Goal: Information Seeking & Learning: Learn about a topic

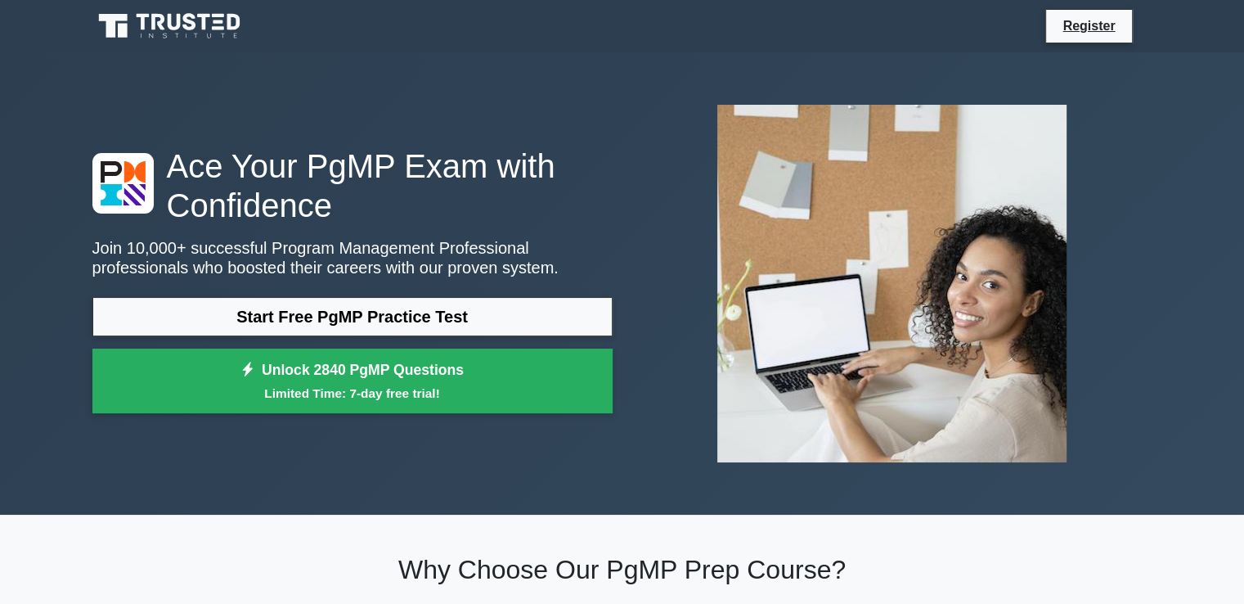
click at [424, 465] on div "Ace Your PgMP Exam with Confidence Join 10,000+ successful Program Management P…" at bounding box center [623, 284] width 1080 height 384
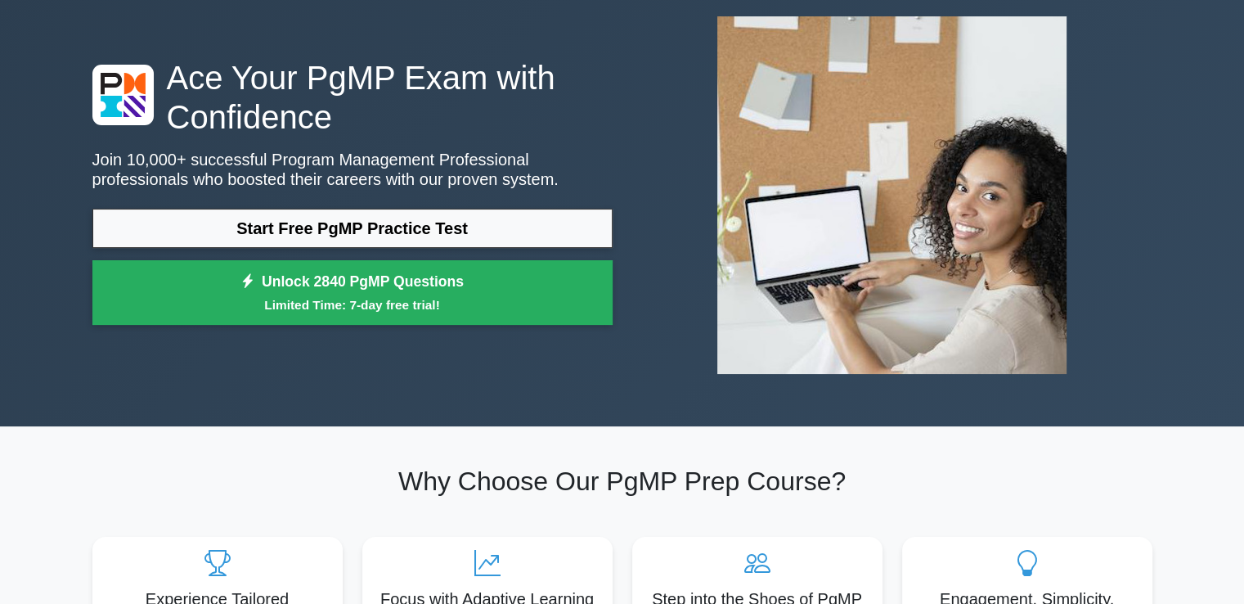
scroll to position [98, 0]
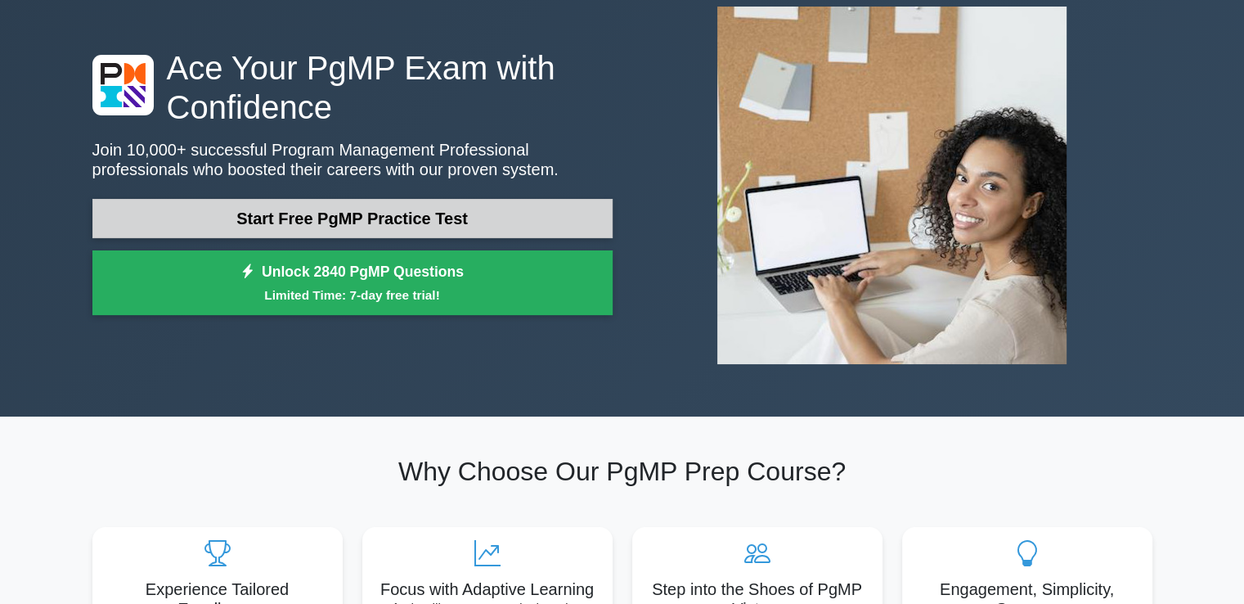
click at [396, 219] on link "Start Free PgMP Practice Test" at bounding box center [352, 218] width 520 height 39
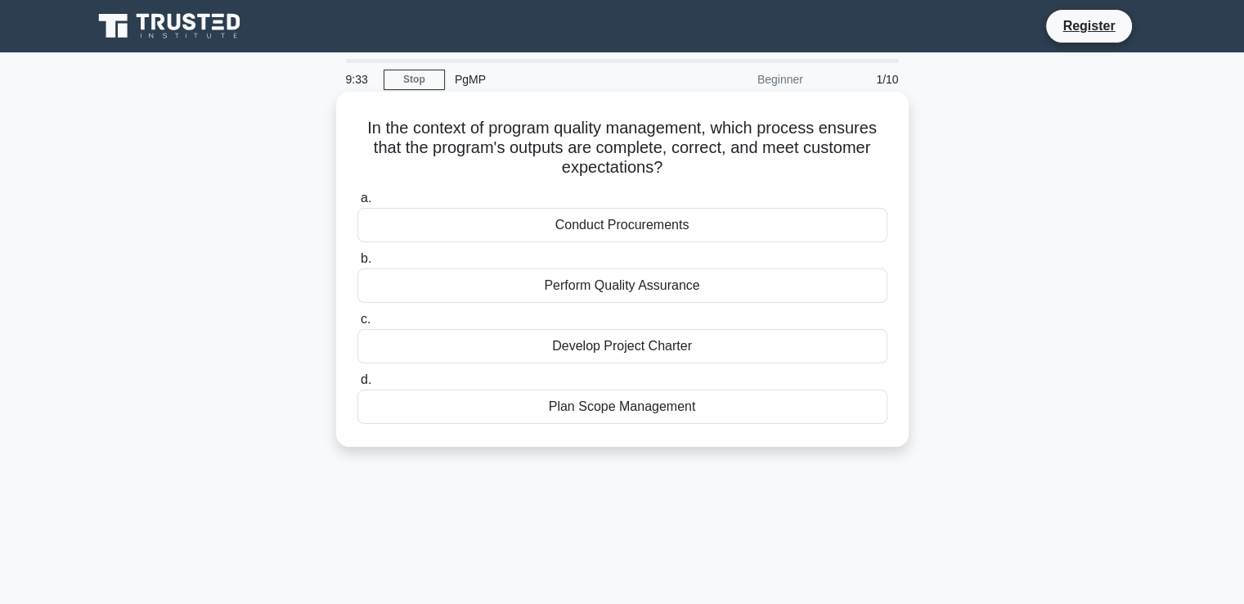
click at [533, 293] on div "Perform Quality Assurance" at bounding box center [622, 285] width 530 height 34
click at [357, 264] on input "b. Perform Quality Assurance" at bounding box center [357, 259] width 0 height 11
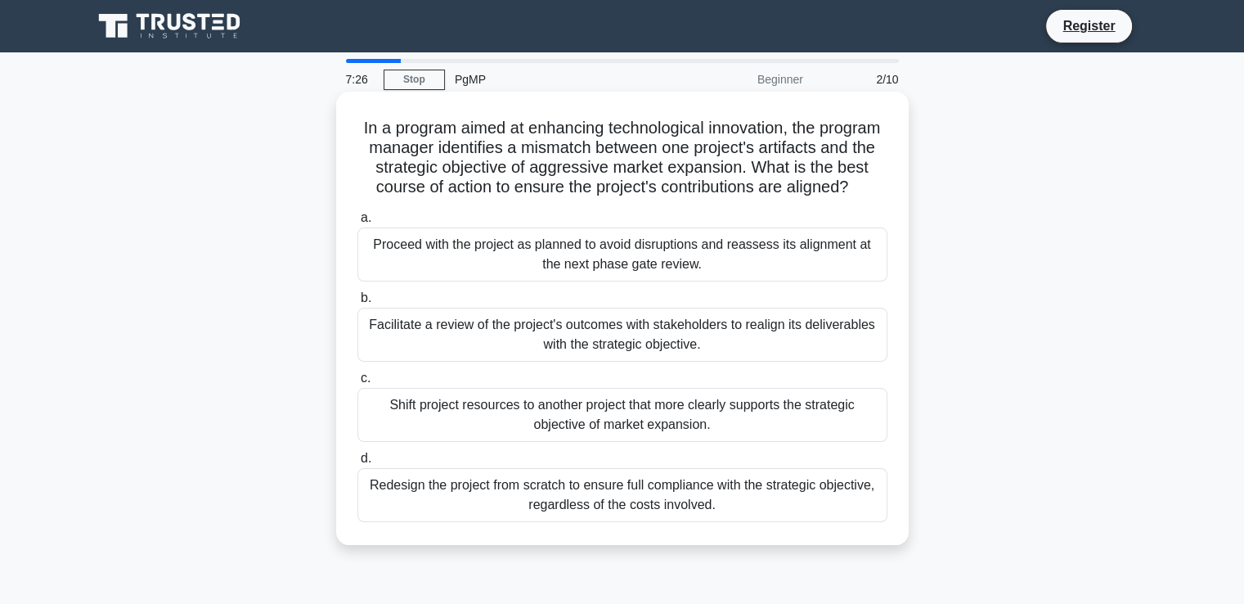
click at [769, 348] on div "Facilitate a review of the project's outcomes with stakeholders to realign its …" at bounding box center [622, 335] width 530 height 54
click at [357, 303] on input "b. Facilitate a review of the project's outcomes with stakeholders to realign i…" at bounding box center [357, 298] width 0 height 11
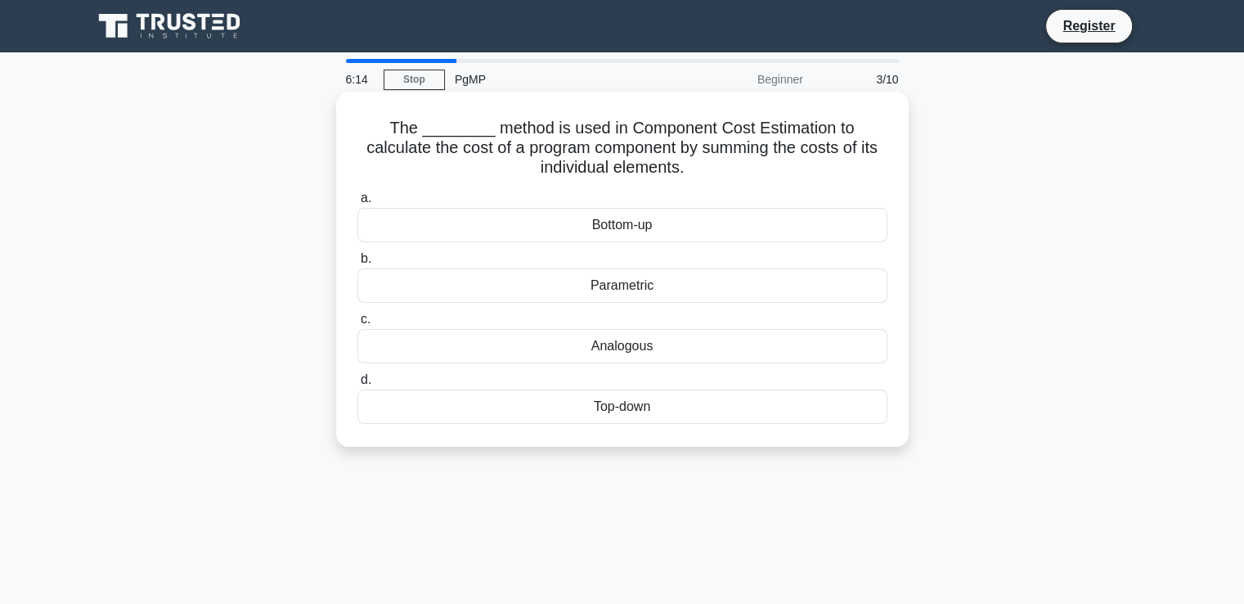
click at [587, 402] on div "Top-down" at bounding box center [622, 406] width 530 height 34
click at [357, 385] on input "d. Top-down" at bounding box center [357, 380] width 0 height 11
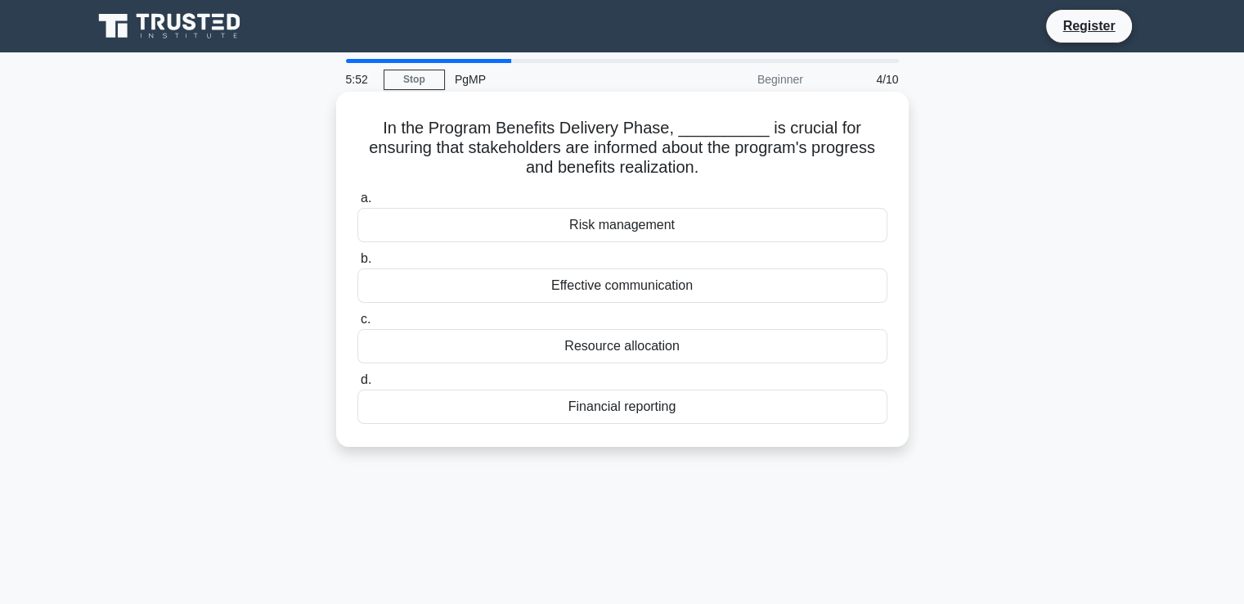
click at [578, 292] on div "Effective communication" at bounding box center [622, 285] width 530 height 34
click at [357, 264] on input "b. Effective communication" at bounding box center [357, 259] width 0 height 11
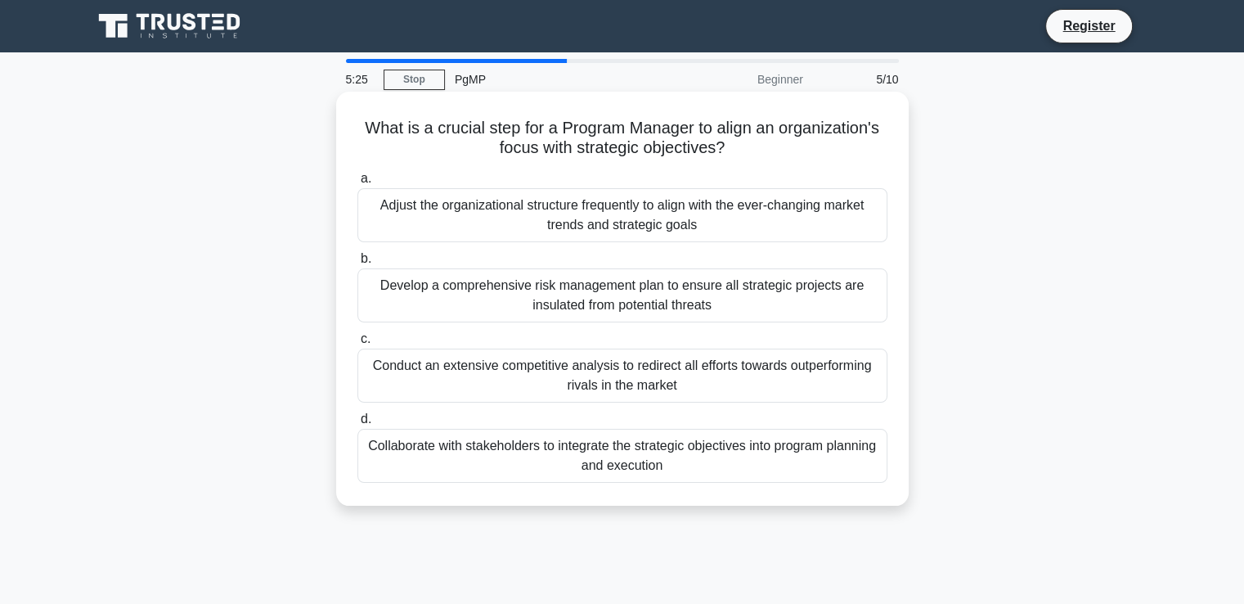
click at [616, 461] on div "Collaborate with stakeholders to integrate the strategic objectives into progra…" at bounding box center [622, 456] width 530 height 54
click at [357, 425] on input "d. Collaborate with stakeholders to integrate the strategic objectives into pro…" at bounding box center [357, 419] width 0 height 11
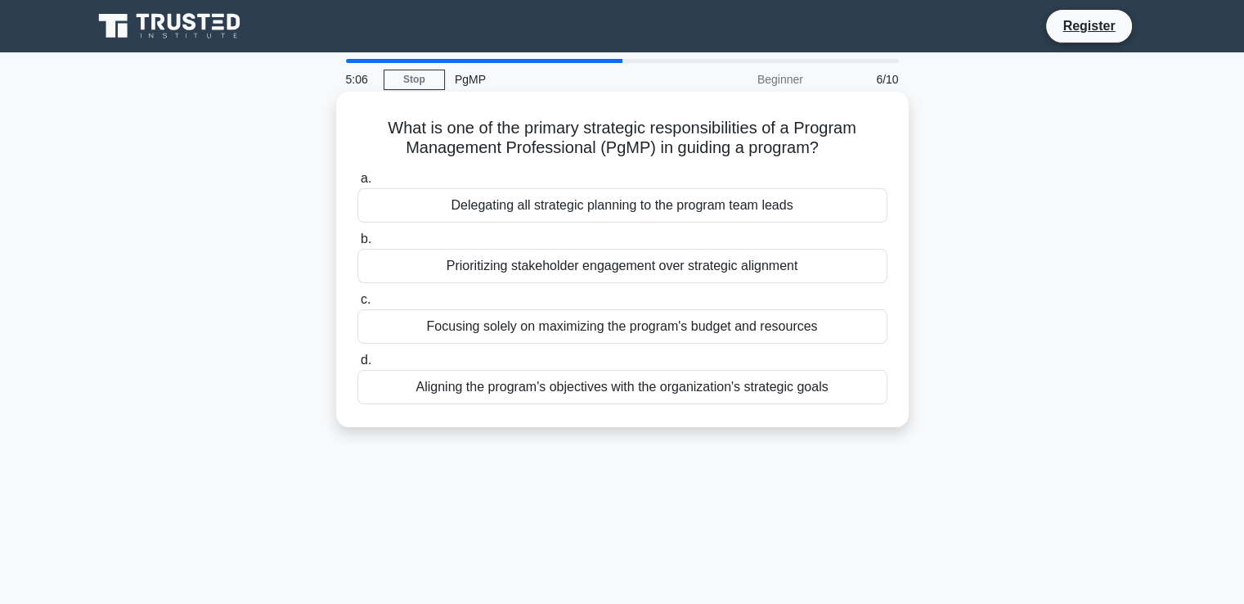
click at [706, 396] on div "Aligning the program's objectives with the organization's strategic goals" at bounding box center [622, 387] width 530 height 34
click at [357, 366] on input "d. Aligning the program's objectives with the organization's strategic goals" at bounding box center [357, 360] width 0 height 11
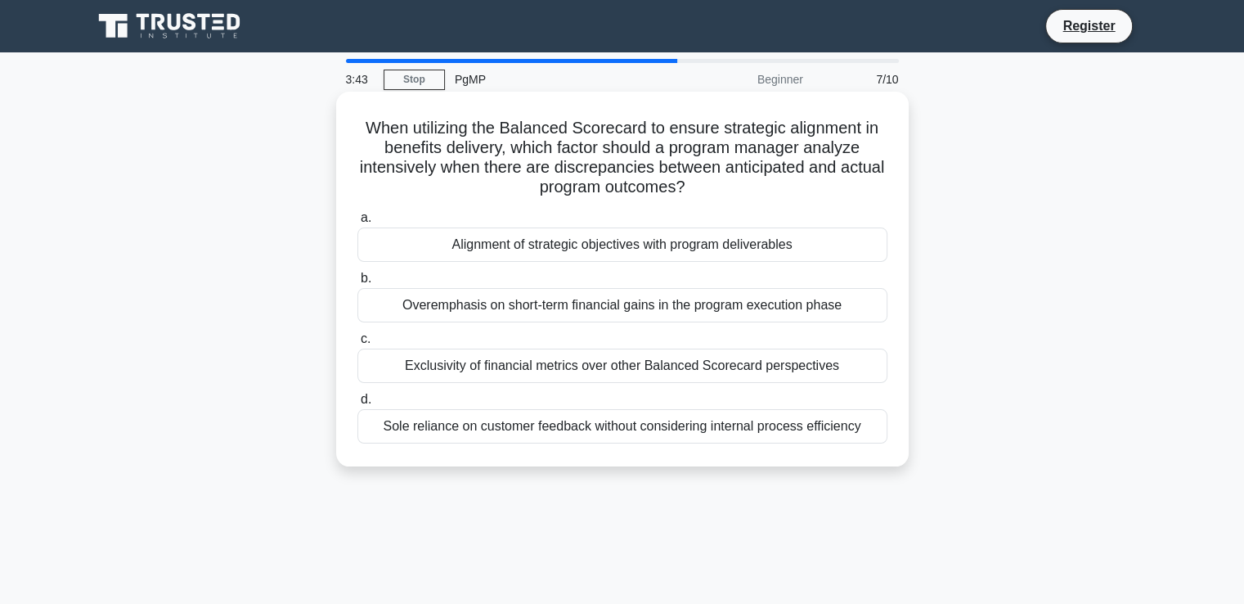
click at [703, 313] on div "Overemphasis on short-term financial gains in the program execution phase" at bounding box center [622, 305] width 530 height 34
click at [357, 284] on input "b. Overemphasis on short-term financial gains in the program execution phase" at bounding box center [357, 278] width 0 height 11
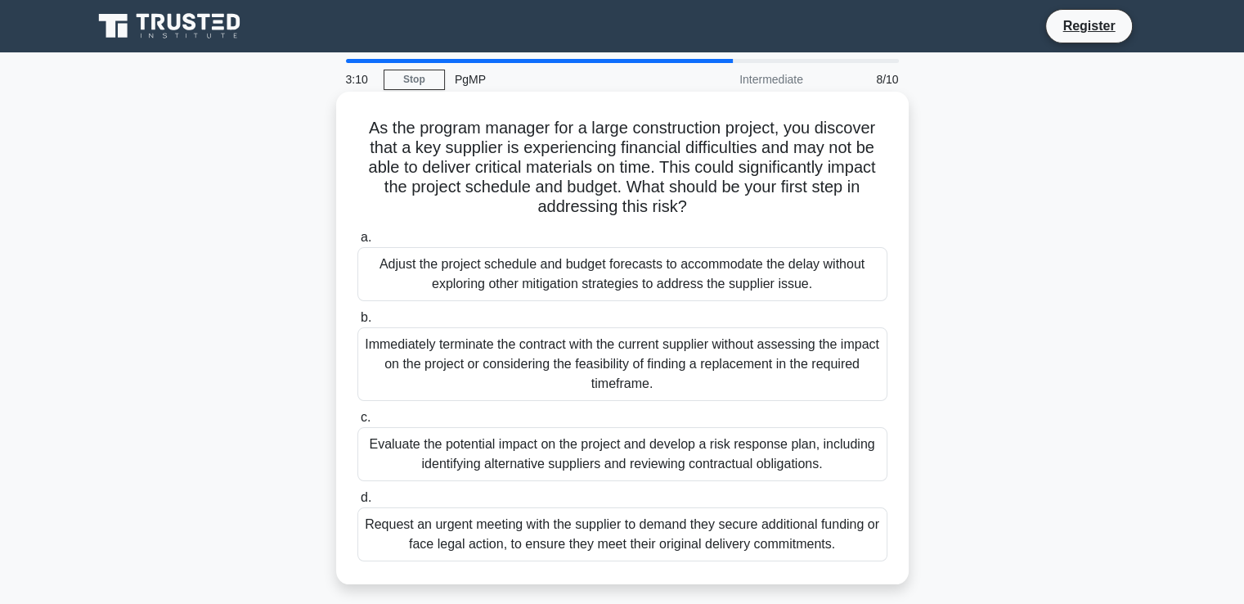
click at [582, 461] on div "Evaluate the potential impact on the project and develop a risk response plan, …" at bounding box center [622, 454] width 530 height 54
click at [357, 423] on input "c. Evaluate the potential impact on the project and develop a risk response pla…" at bounding box center [357, 417] width 0 height 11
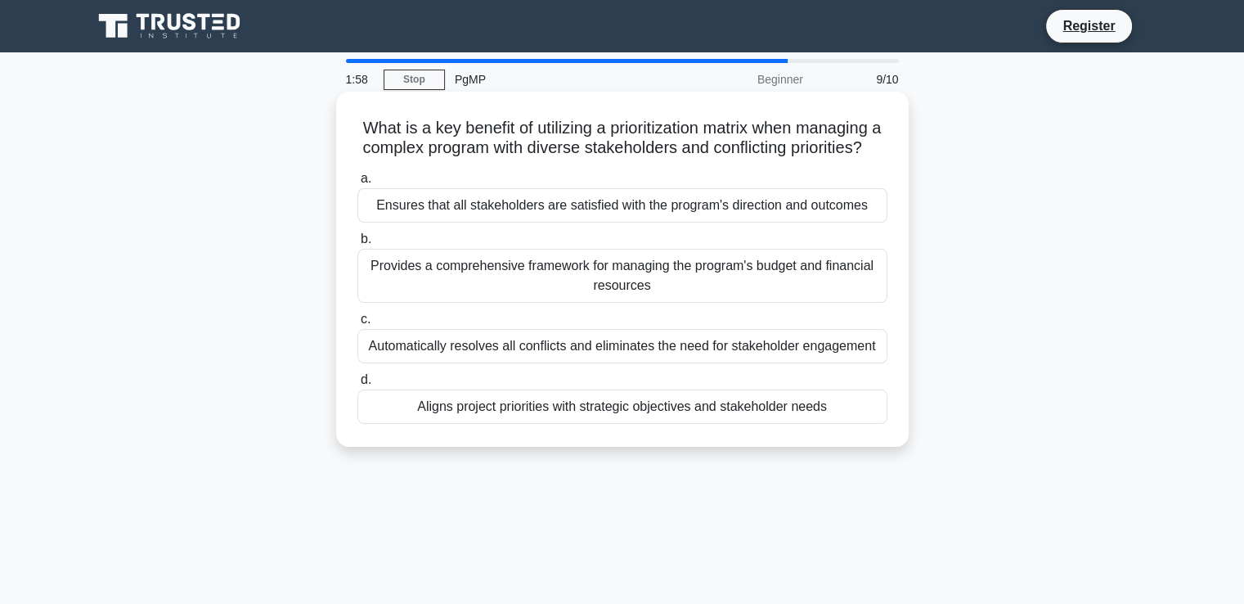
click at [587, 423] on div "Aligns project priorities with strategic objectives and stakeholder needs" at bounding box center [622, 406] width 530 height 34
click at [357, 385] on input "d. Aligns project priorities with strategic objectives and stakeholder needs" at bounding box center [357, 380] width 0 height 11
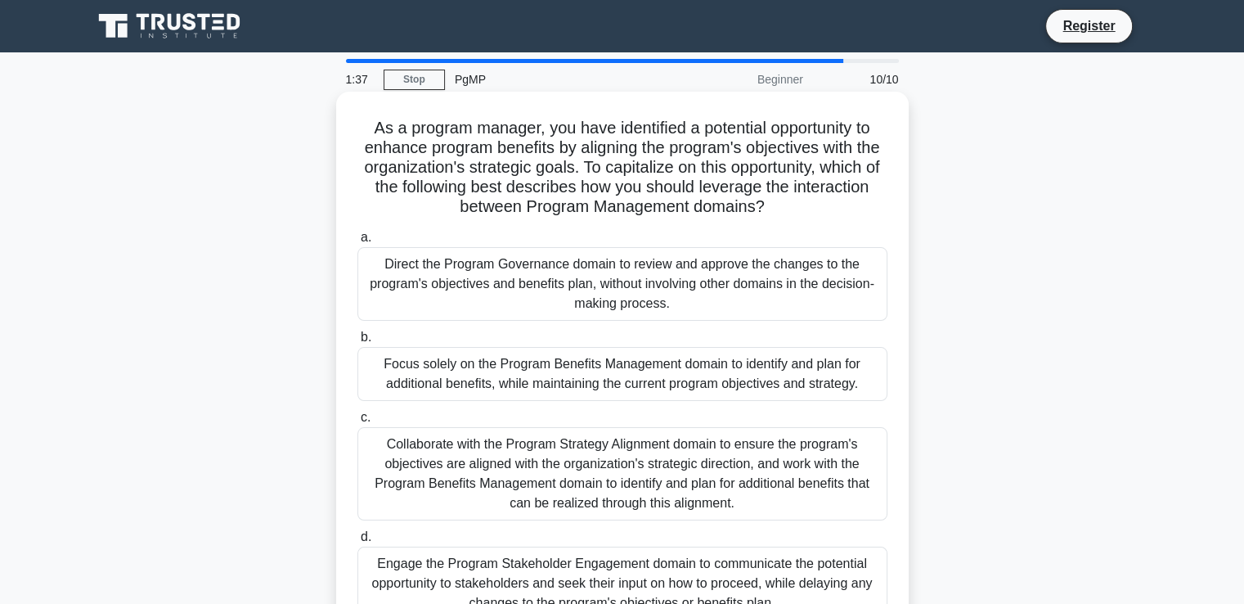
click at [579, 452] on div "Collaborate with the Program Strategy Alignment domain to ensure the program's …" at bounding box center [622, 473] width 530 height 93
click at [357, 423] on input "c. Collaborate with the Program Strategy Alignment domain to ensure the program…" at bounding box center [357, 417] width 0 height 11
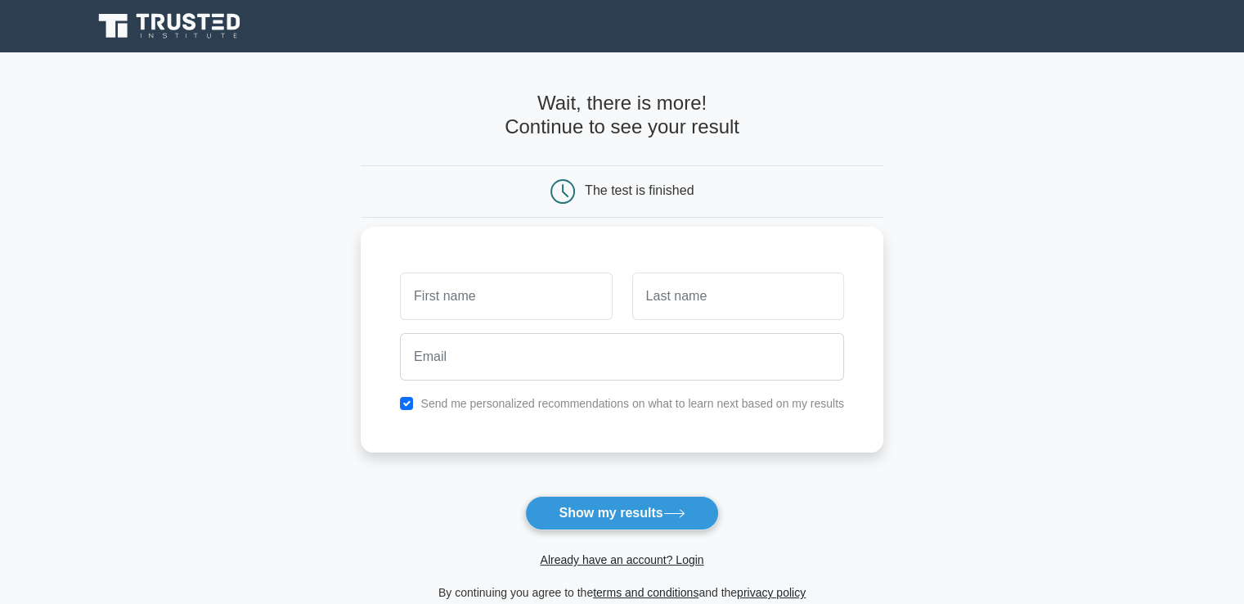
click at [481, 302] on input "text" at bounding box center [506, 295] width 212 height 47
type input "devi"
type input "v"
type input "d"
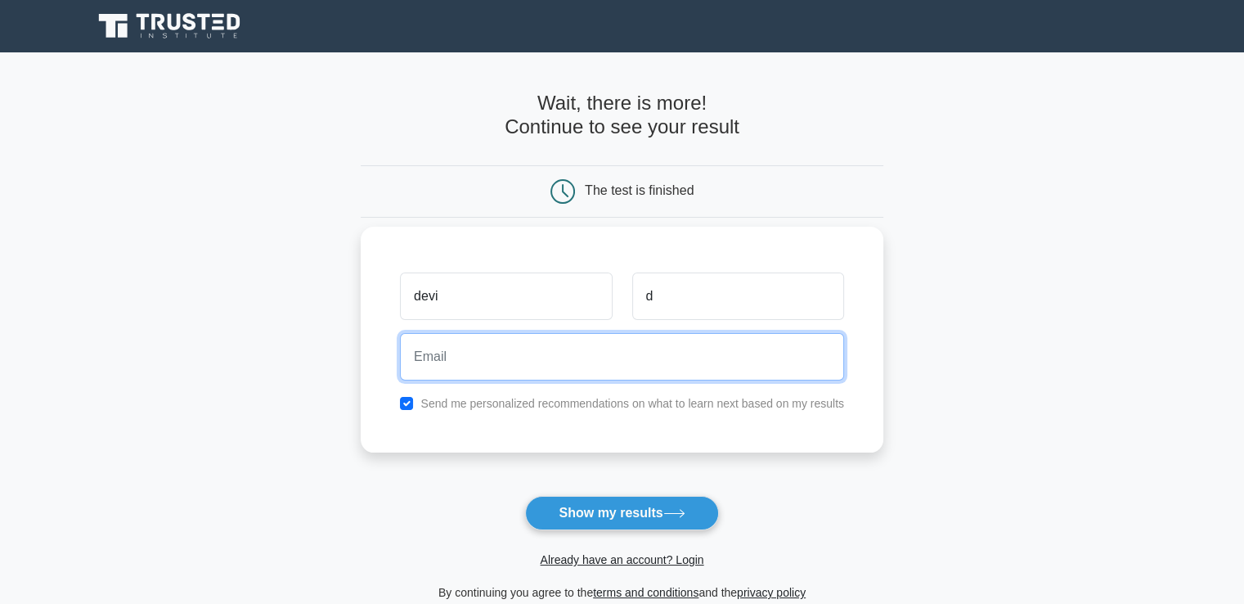
click at [615, 356] on input "email" at bounding box center [622, 356] width 444 height 47
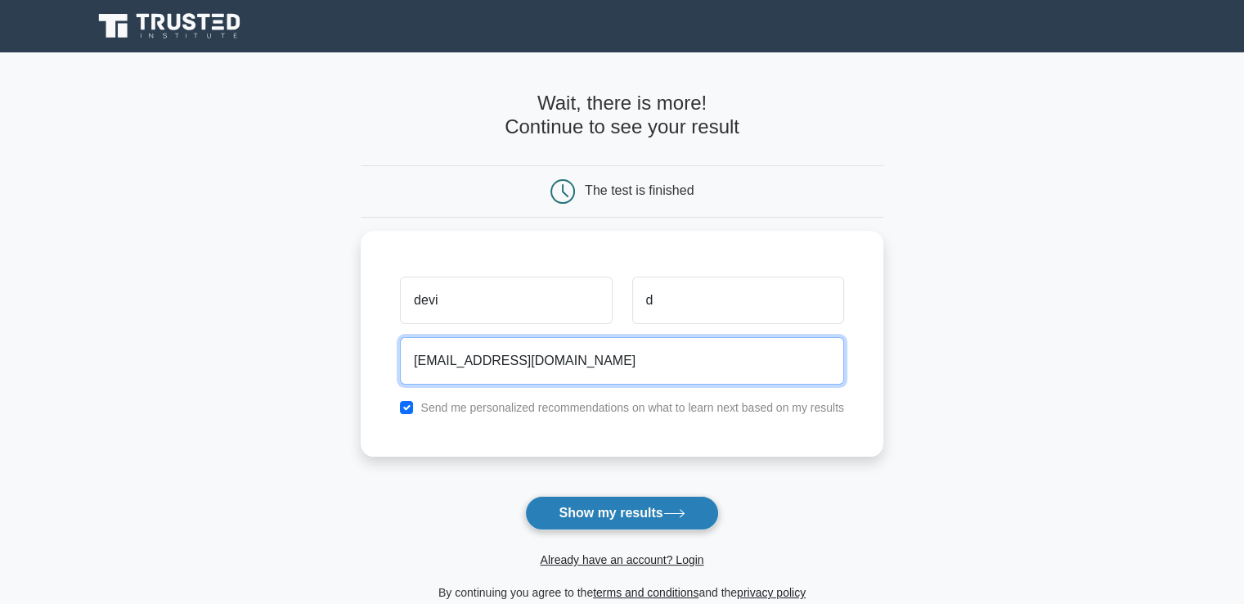
type input "vandanaagastya06@gmail.com"
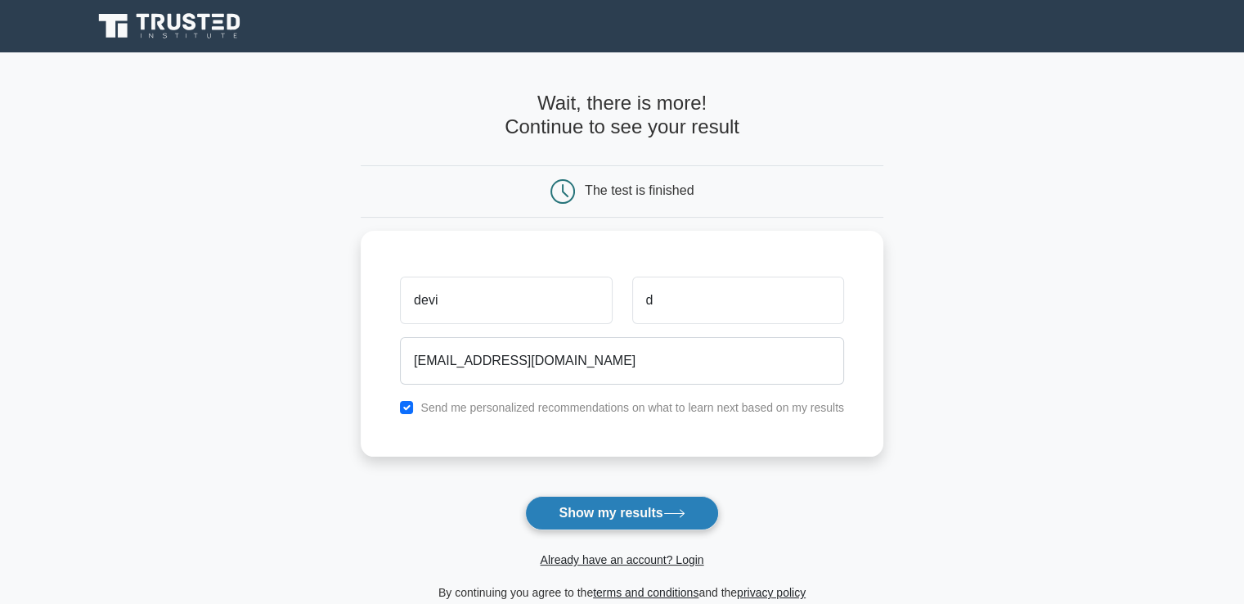
click at [609, 503] on button "Show my results" at bounding box center [621, 513] width 193 height 34
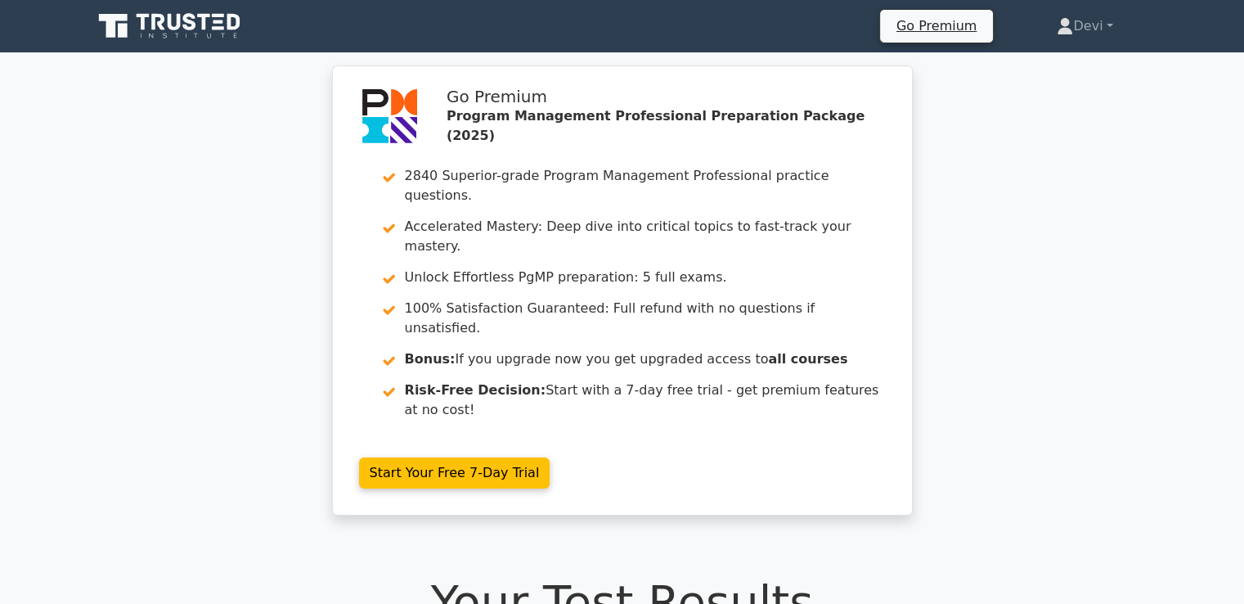
click at [864, 574] on h1 "Your Test Results" at bounding box center [622, 601] width 1060 height 55
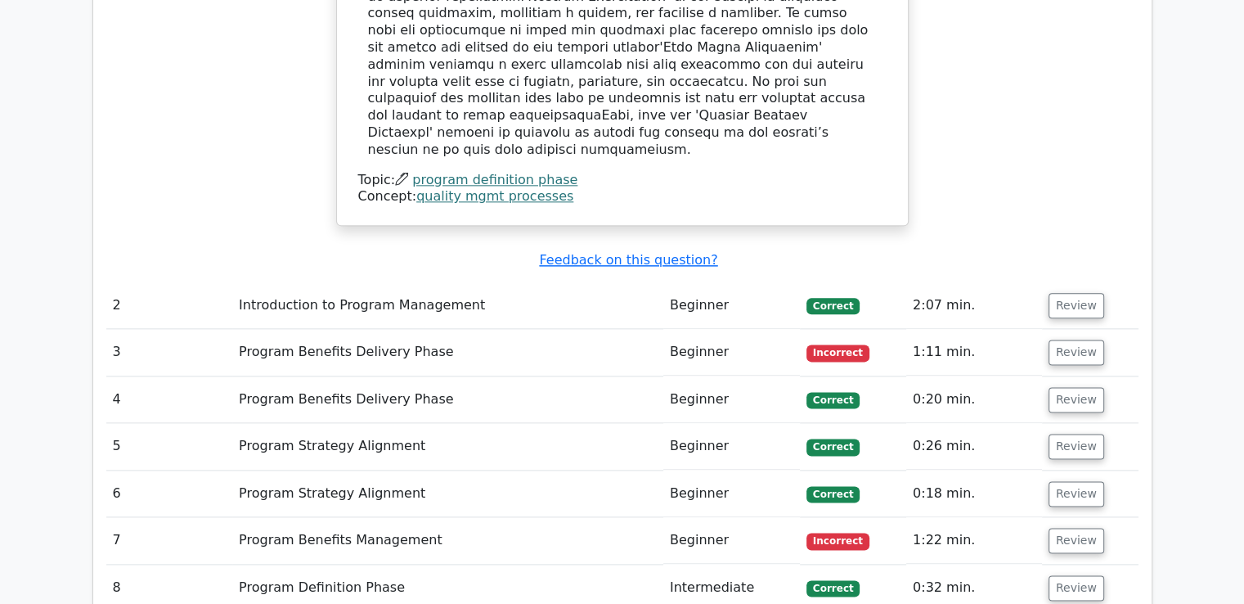
scroll to position [1996, 0]
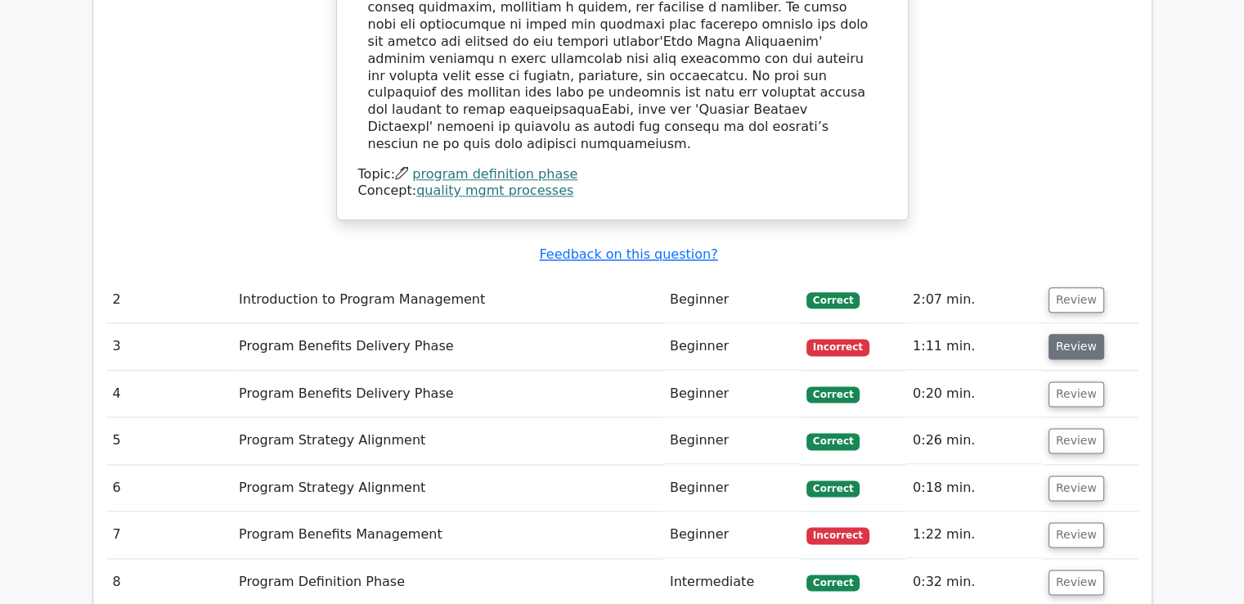
click at [1070, 334] on button "Review" at bounding box center [1077, 346] width 56 height 25
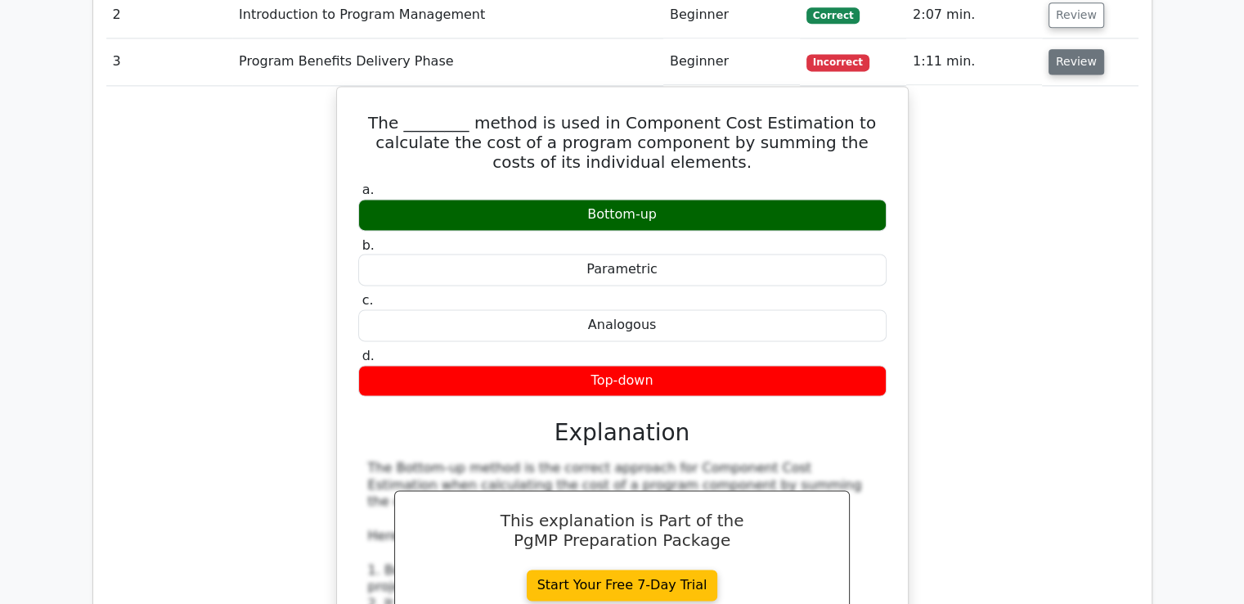
scroll to position [2290, 0]
